Goal: Task Accomplishment & Management: Manage account settings

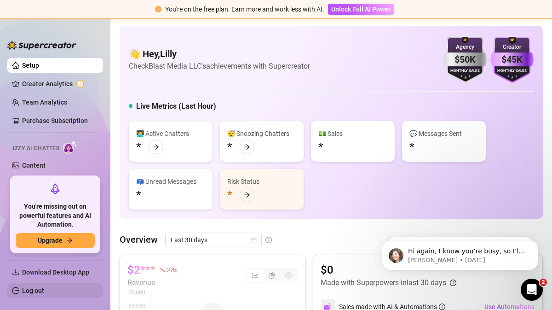
click at [35, 292] on link "Log out" at bounding box center [33, 290] width 22 height 7
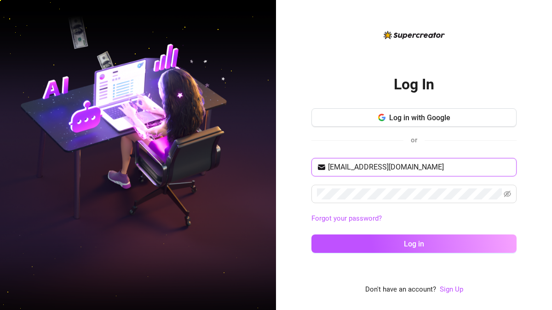
click at [379, 165] on input "[EMAIL_ADDRESS][DOMAIN_NAME]" at bounding box center [419, 167] width 183 height 11
type input "[EMAIL_ADDRESS][DOMAIN_NAME]"
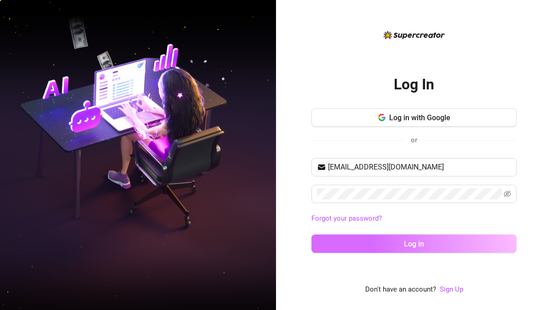
click at [399, 246] on button "Log in" at bounding box center [414, 243] width 205 height 18
